Goal: Find specific page/section: Find specific page/section

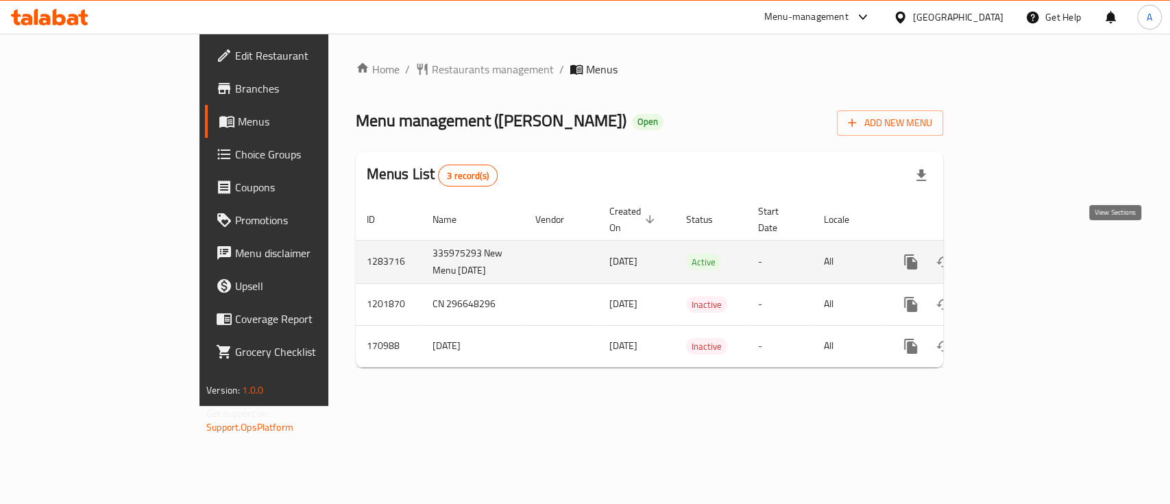
click at [1018, 254] on icon "enhanced table" at bounding box center [1009, 262] width 16 height 16
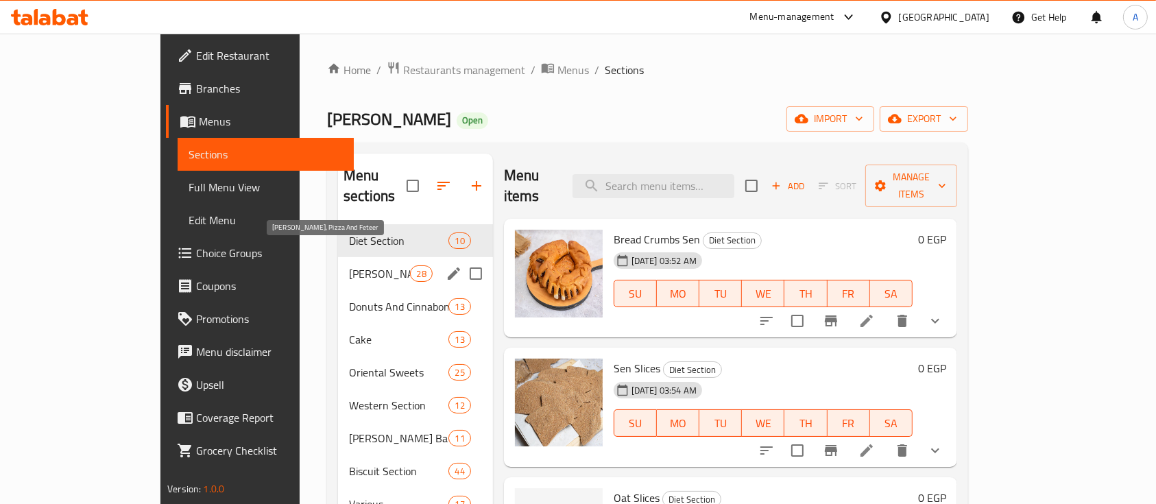
click at [349, 265] on span "[PERSON_NAME], Pizza And Feteer" at bounding box center [379, 273] width 61 height 16
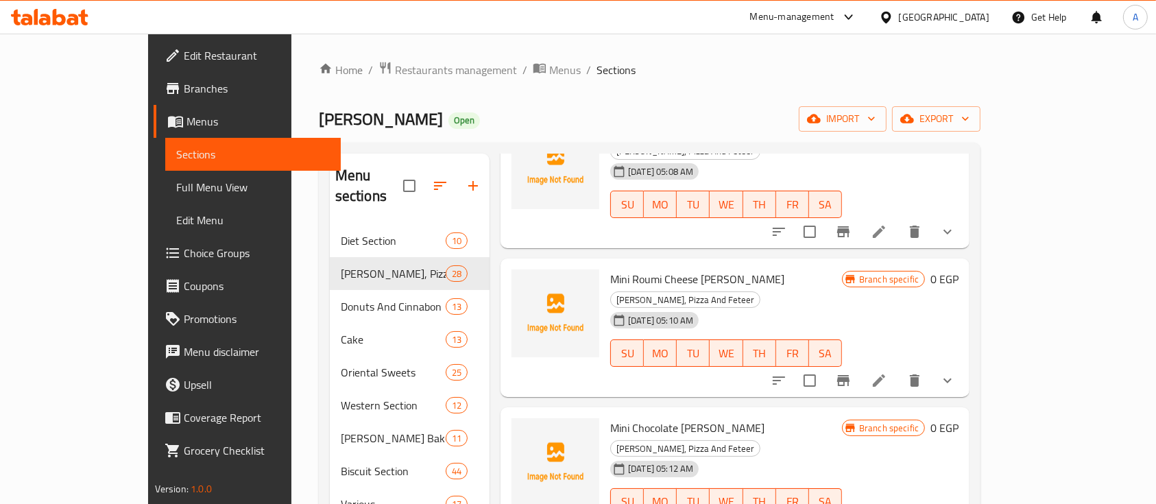
scroll to position [3149, 0]
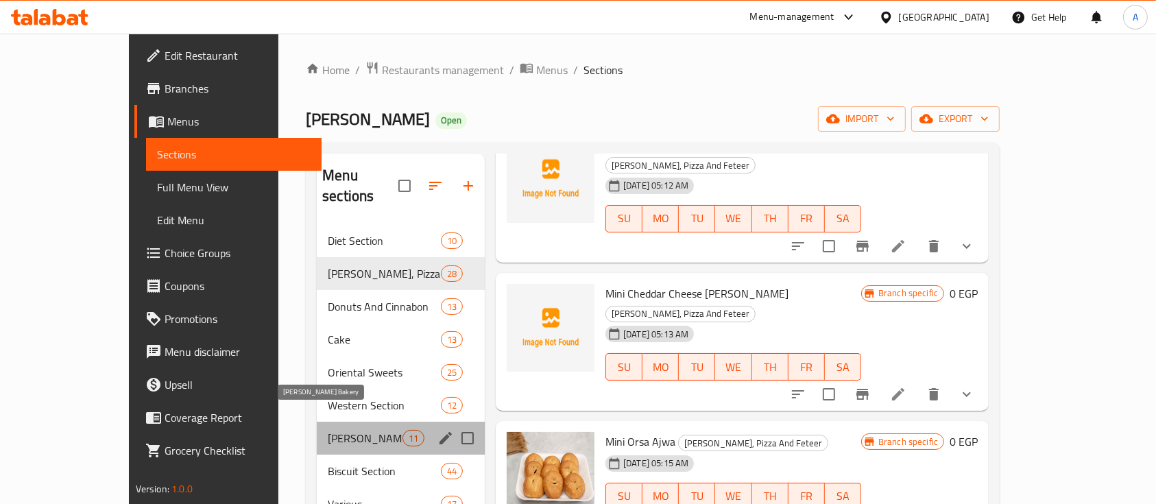
click at [328, 430] on span "[PERSON_NAME] Bakery" at bounding box center [365, 438] width 75 height 16
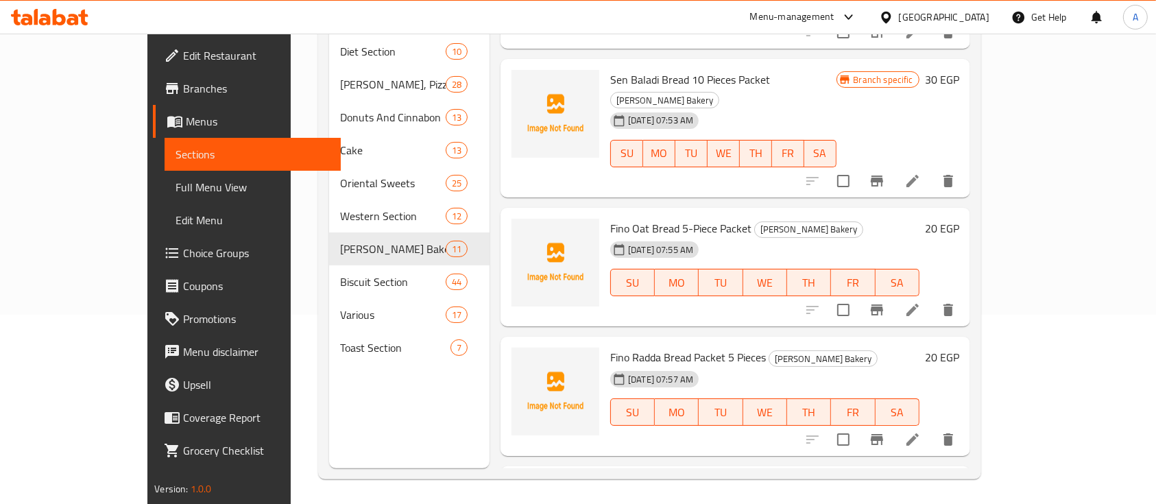
scroll to position [192, 0]
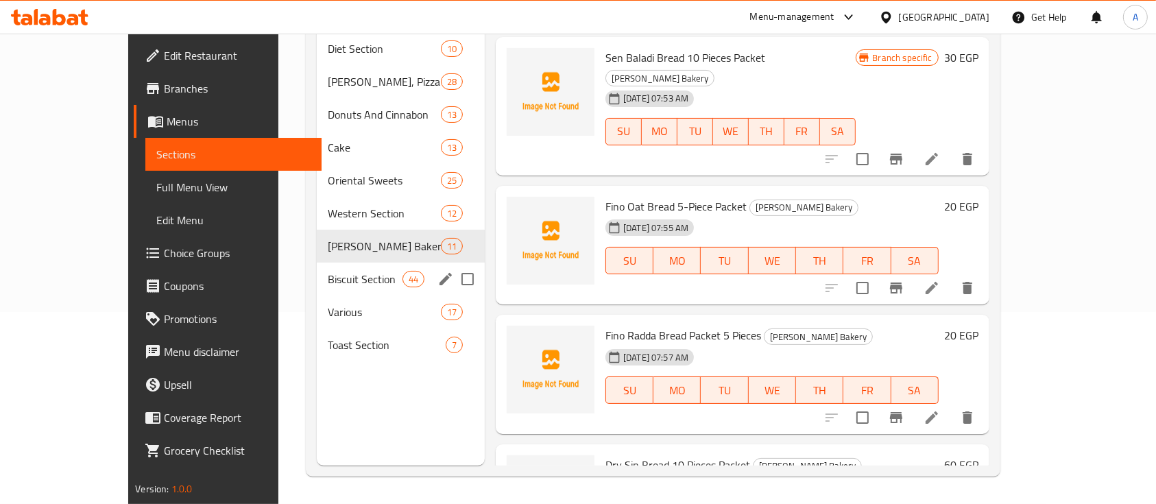
click at [317, 262] on div "Biscuit Section 44" at bounding box center [401, 278] width 168 height 33
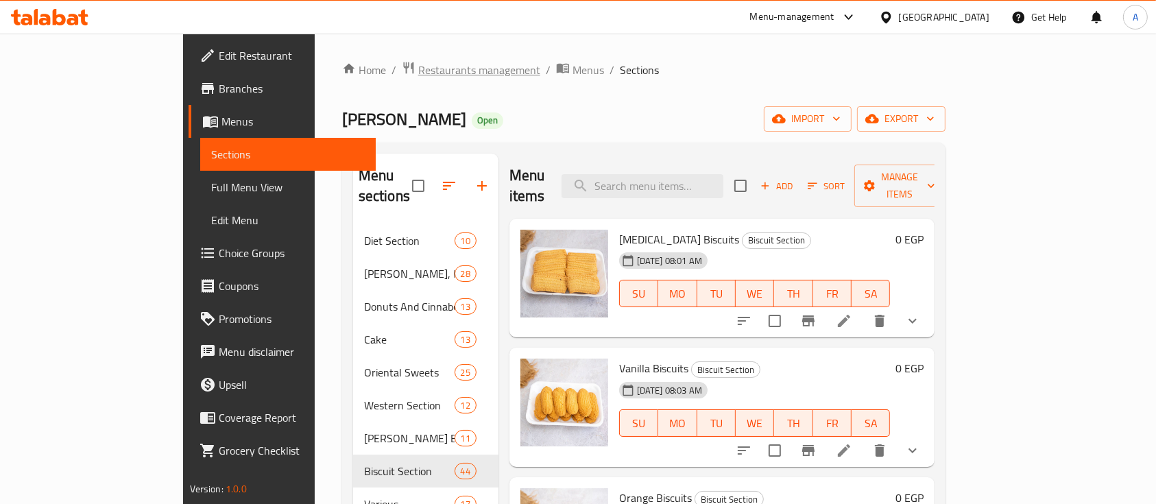
click at [418, 71] on span "Restaurants management" at bounding box center [479, 70] width 122 height 16
